Goal: Task Accomplishment & Management: Use online tool/utility

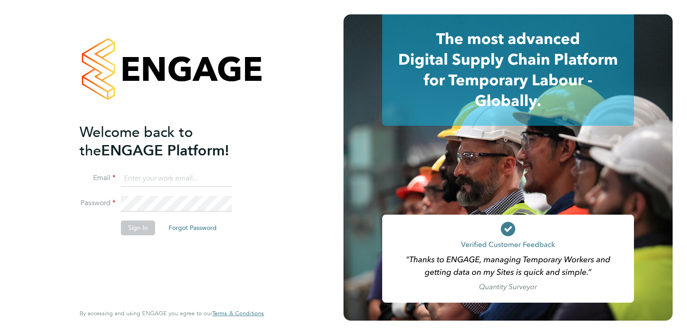
type input "lee.johnson2@hmsworks.co.uk"
click at [129, 226] on button "Sign In" at bounding box center [138, 228] width 34 height 14
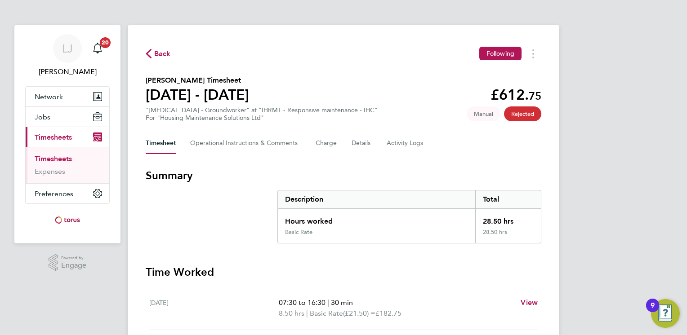
click at [54, 160] on link "Timesheets" at bounding box center [53, 159] width 37 height 9
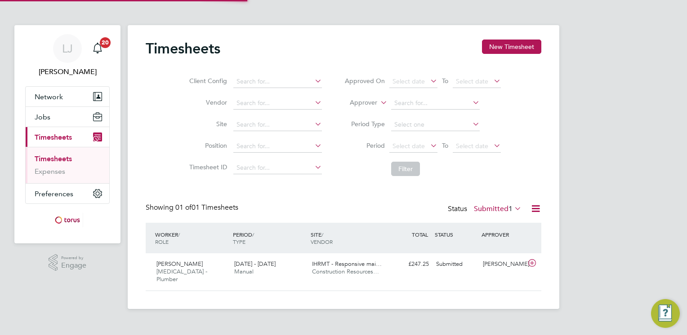
scroll to position [22, 78]
click at [371, 267] on span "IHRMT - Responsive mai…" at bounding box center [347, 264] width 70 height 8
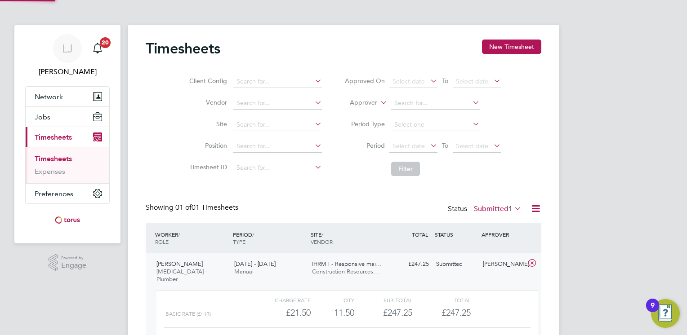
scroll to position [15, 87]
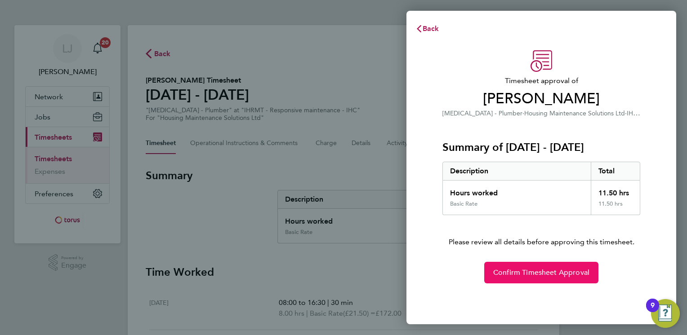
click at [519, 271] on span "Confirm Timesheet Approval" at bounding box center [541, 272] width 96 height 9
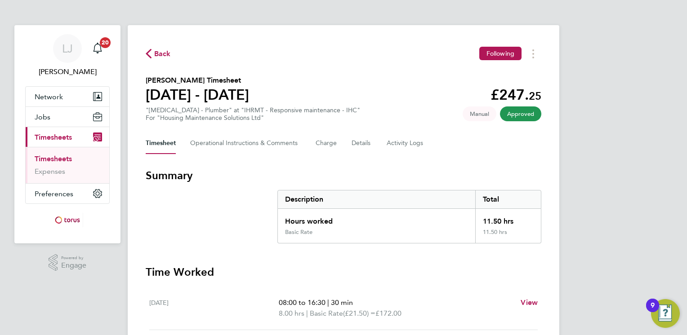
click at [155, 55] on span "Back" at bounding box center [162, 54] width 17 height 11
